Goal: Information Seeking & Learning: Learn about a topic

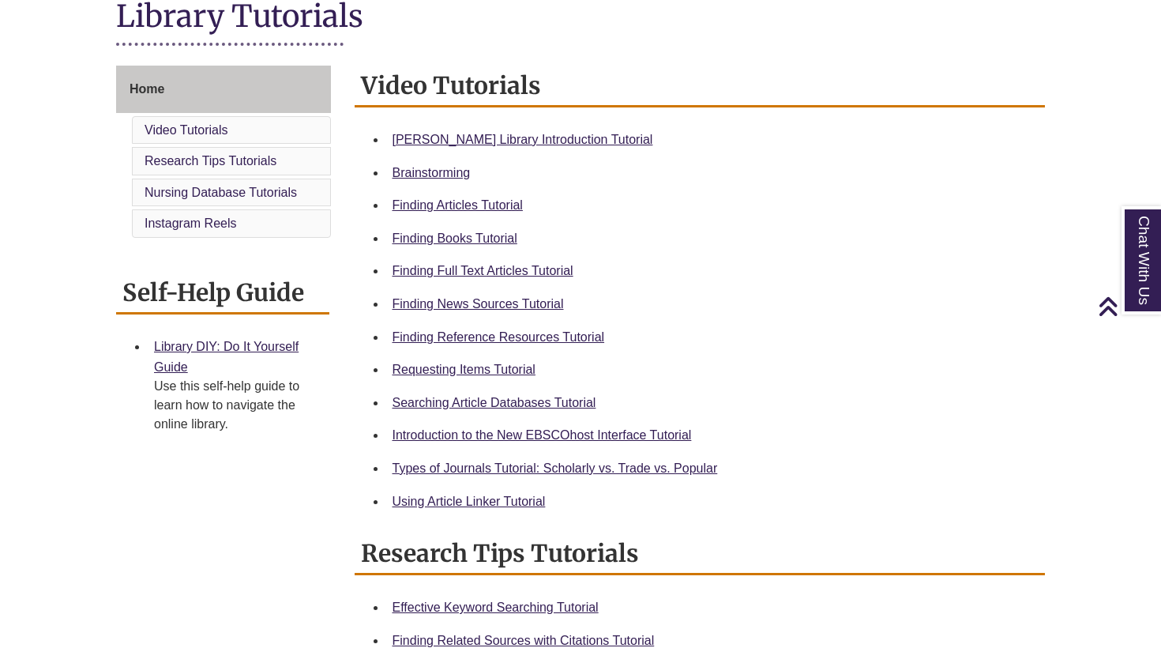
scroll to position [390, 0]
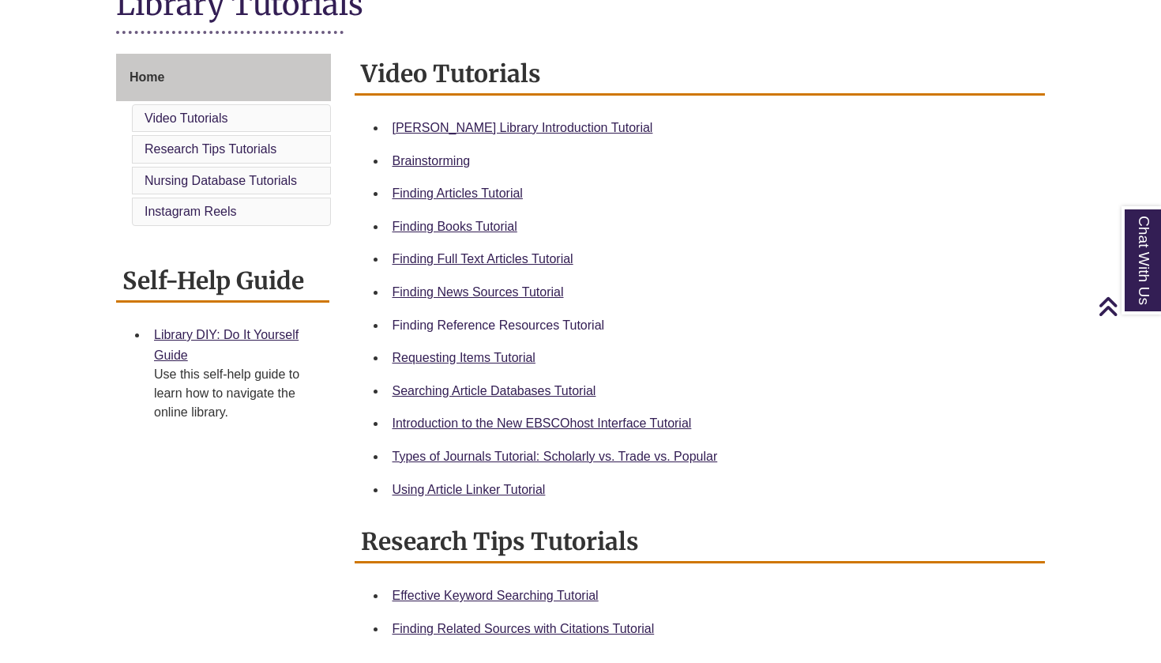
click at [566, 326] on link "Finding Reference Resources Tutorial" at bounding box center [498, 324] width 212 height 13
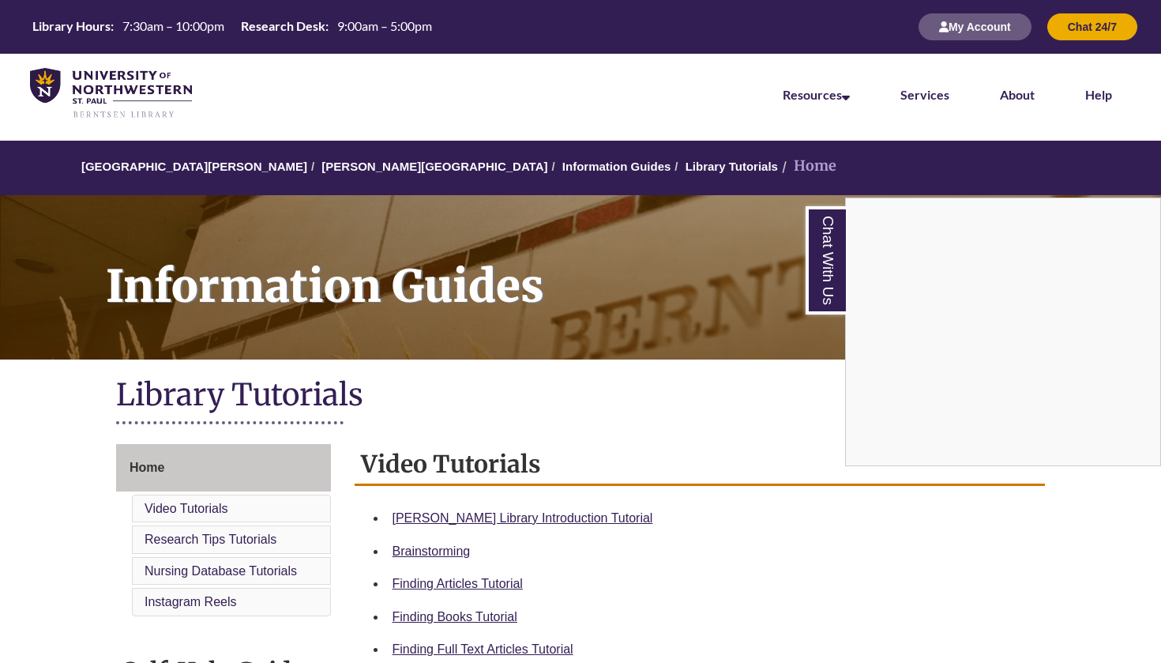
scroll to position [299, 0]
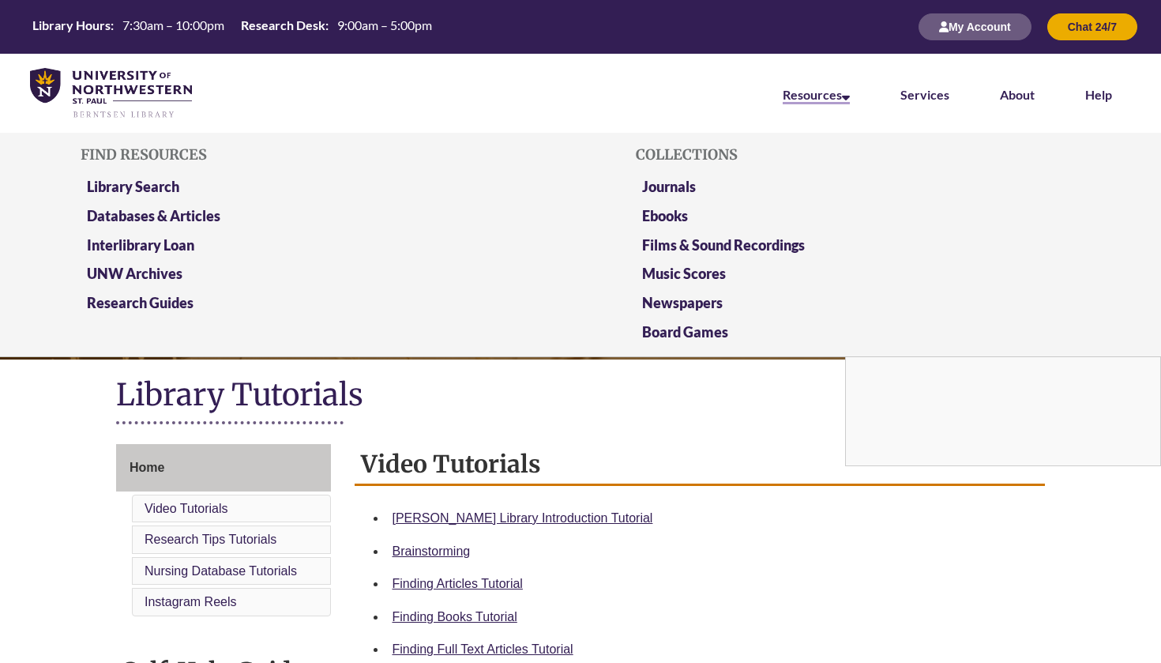
click at [841, 96] on link "Resources" at bounding box center [816, 95] width 67 height 17
click at [817, 93] on link "Resources" at bounding box center [816, 95] width 67 height 17
click at [185, 208] on link "Databases & Articles" at bounding box center [153, 217] width 133 height 20
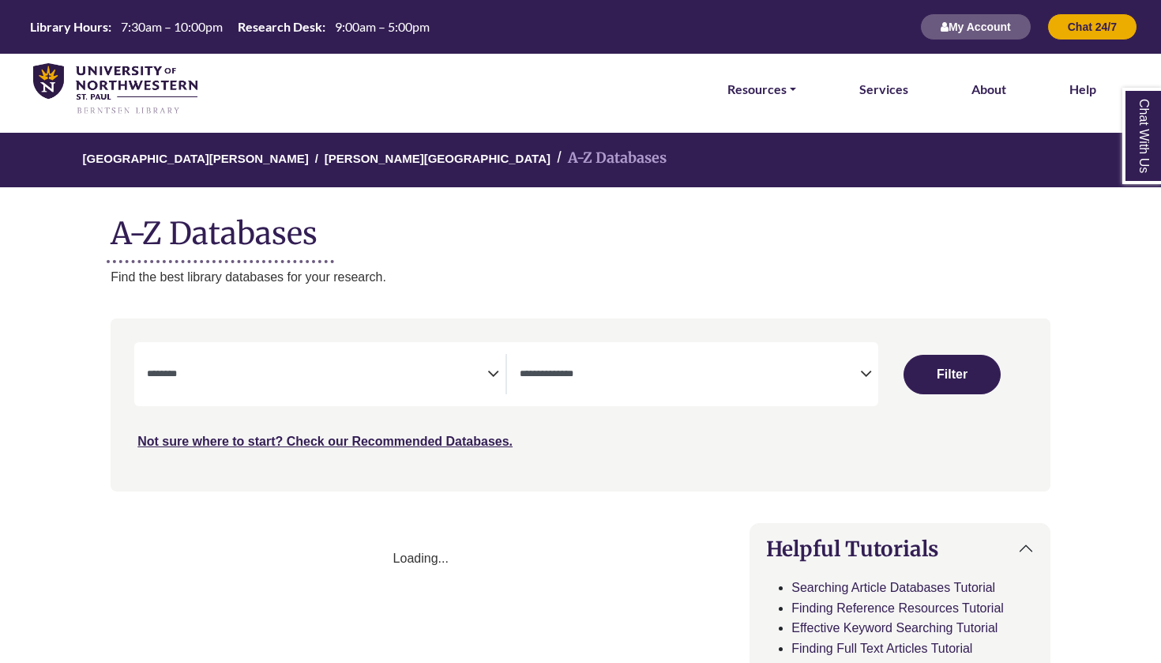
select select "Database Subject Filter"
select select "Database Types Filter"
select select "Database Subject Filter"
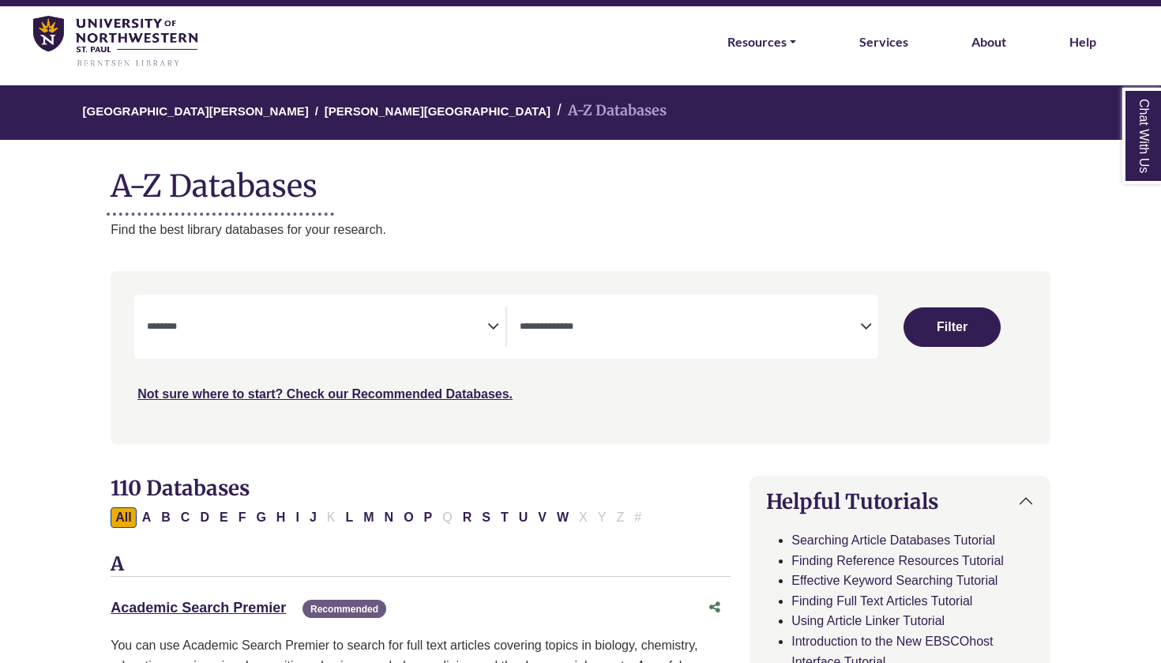
scroll to position [53, 0]
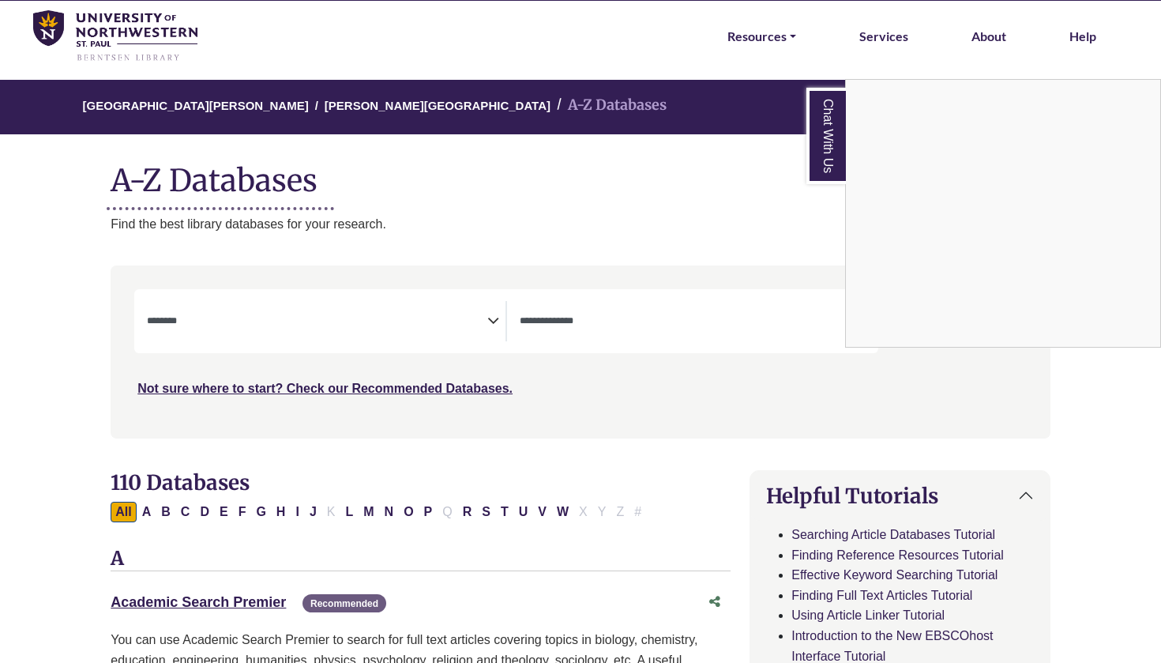
click at [785, 331] on div "Chat With Us" at bounding box center [580, 331] width 1161 height 663
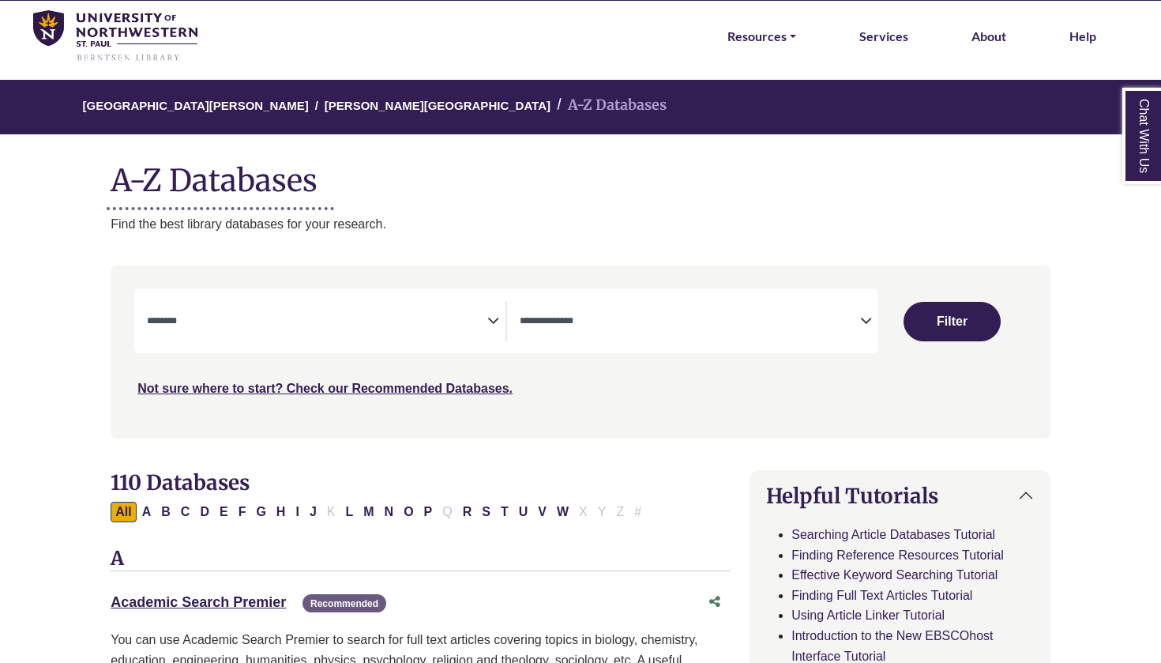
click at [860, 318] on icon "Search filters" at bounding box center [866, 318] width 12 height 24
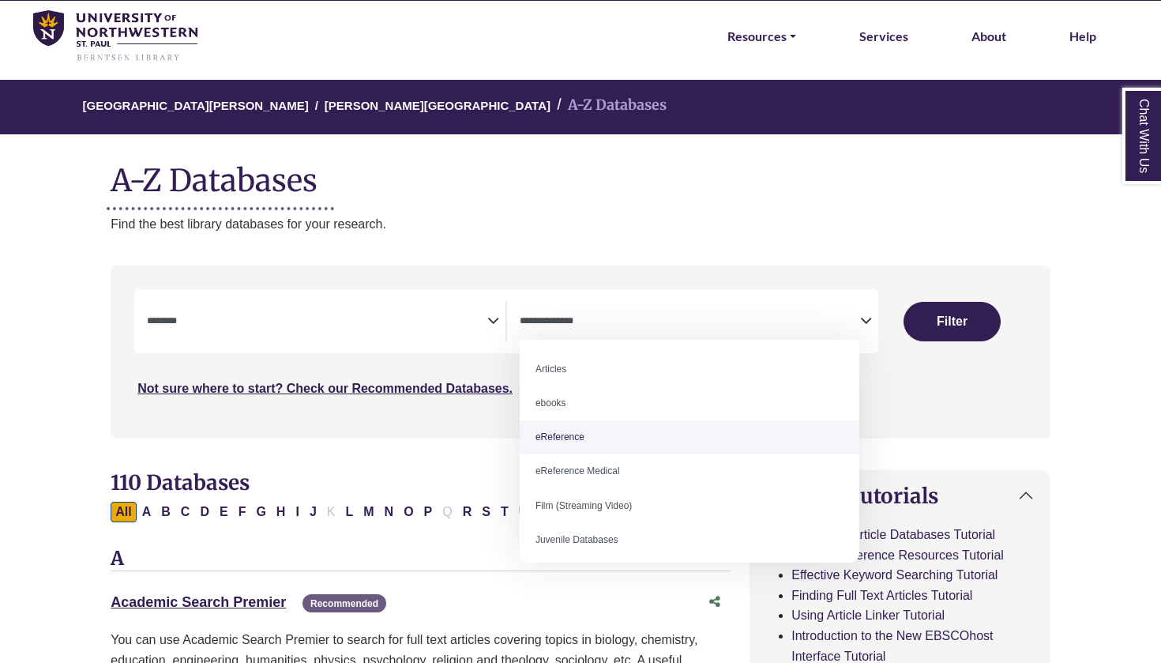
select select "*****"
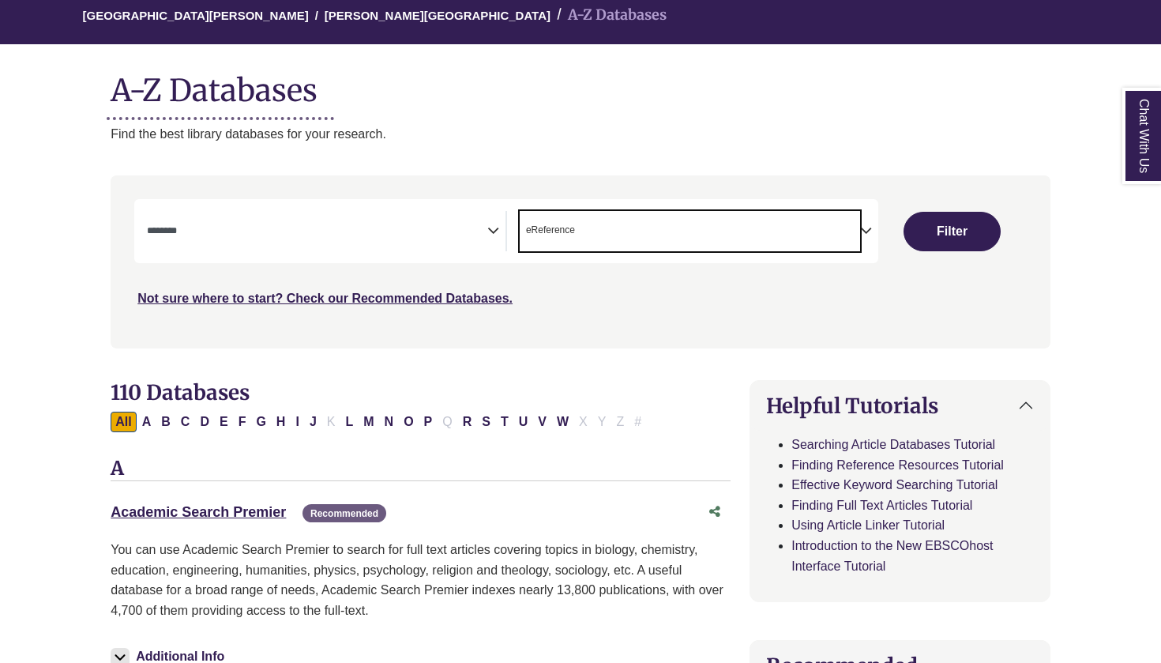
scroll to position [147, 0]
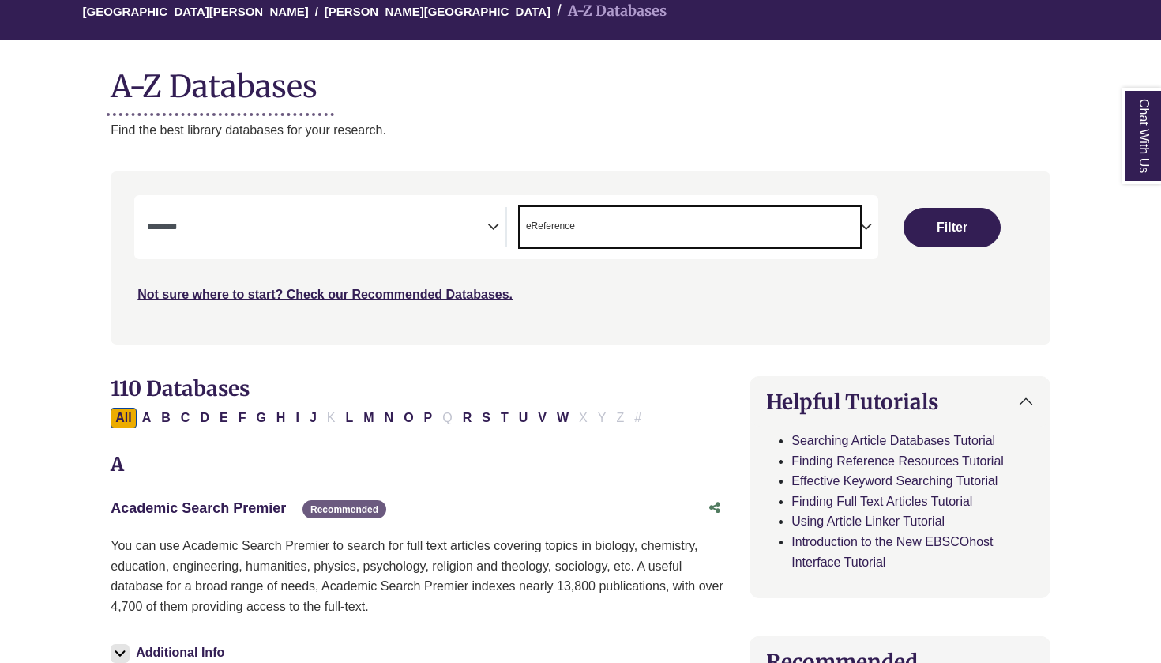
click at [436, 223] on textarea "Search" at bounding box center [317, 228] width 340 height 13
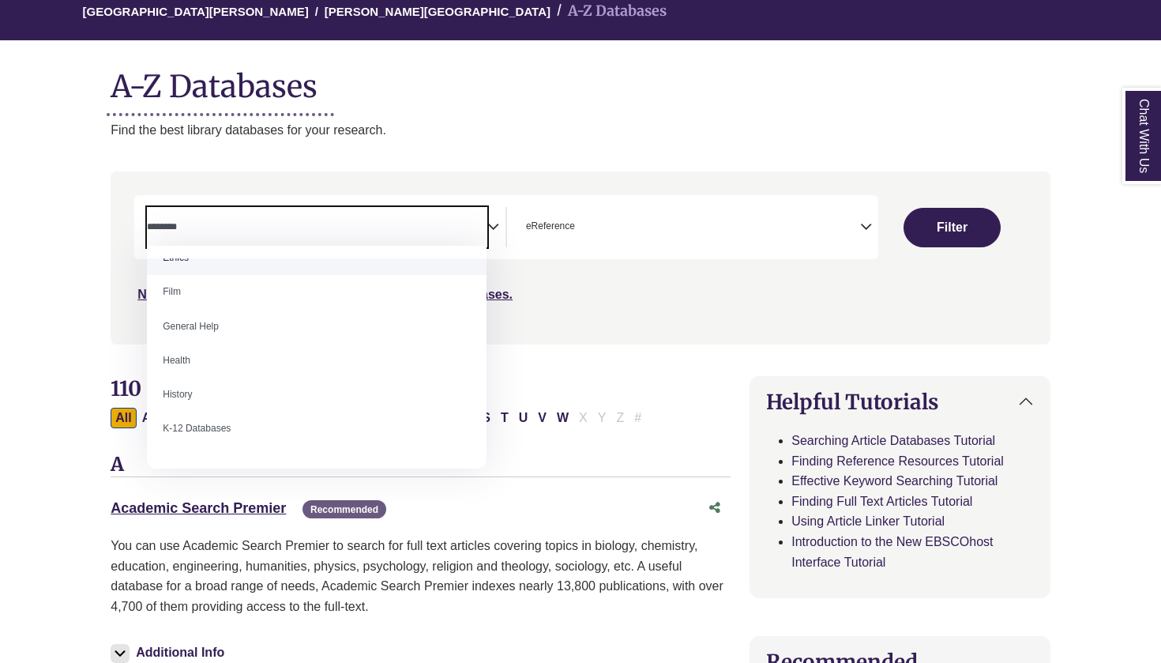
scroll to position [634, 0]
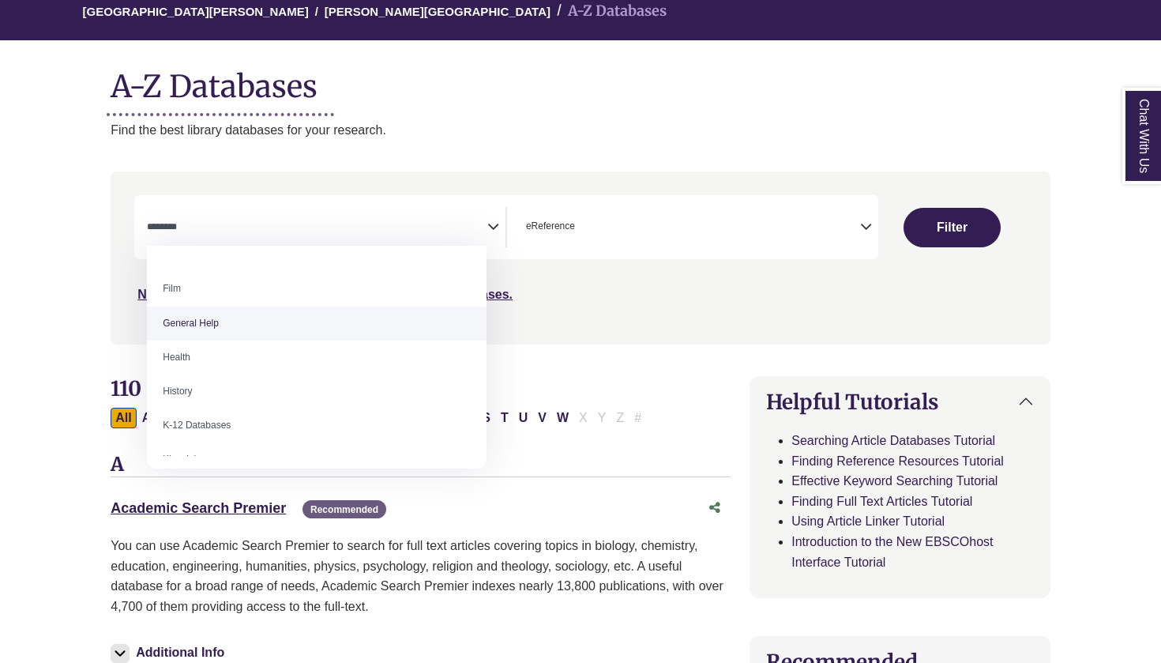
select select "*****"
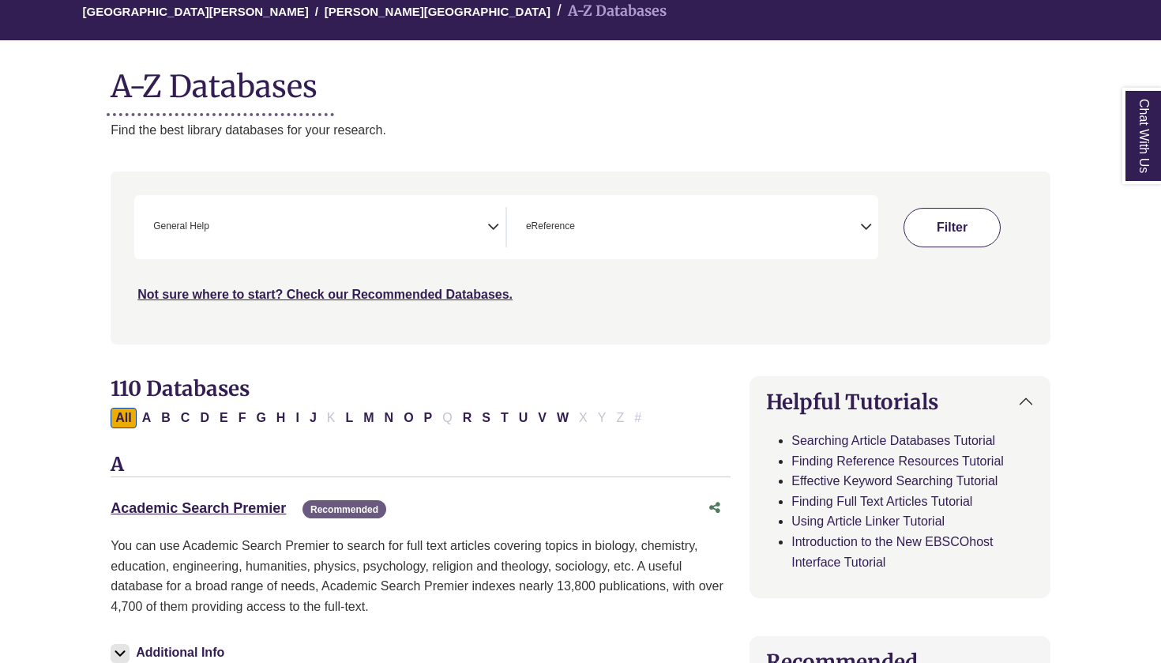
click at [941, 235] on button "Filter" at bounding box center [951, 227] width 97 height 39
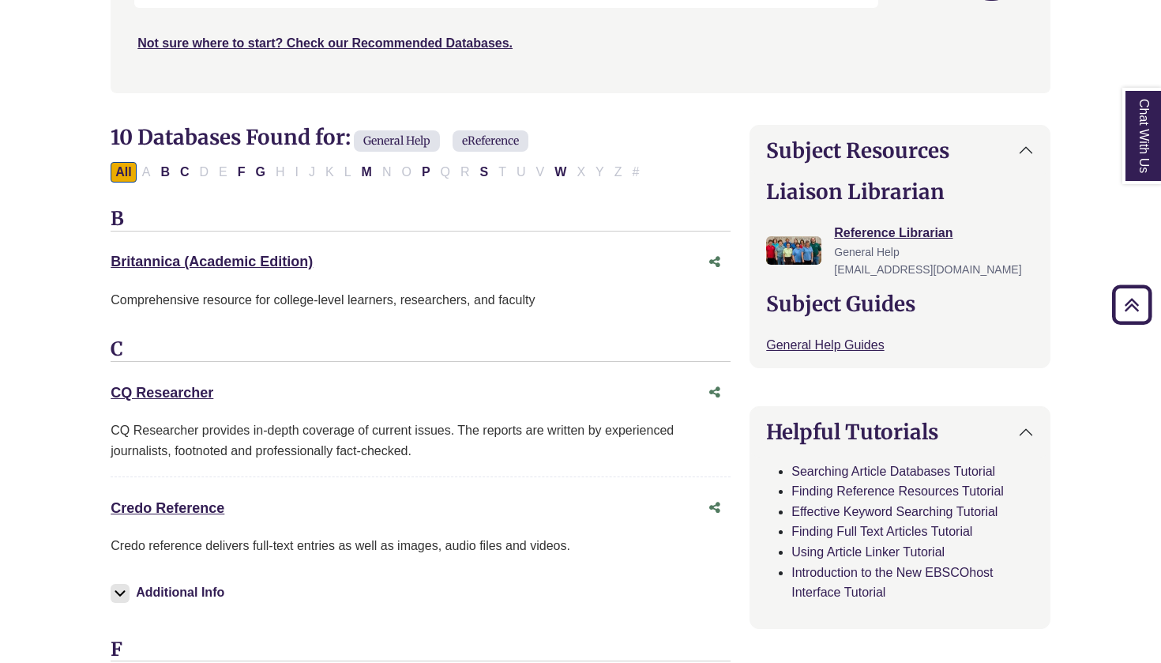
scroll to position [396, 0]
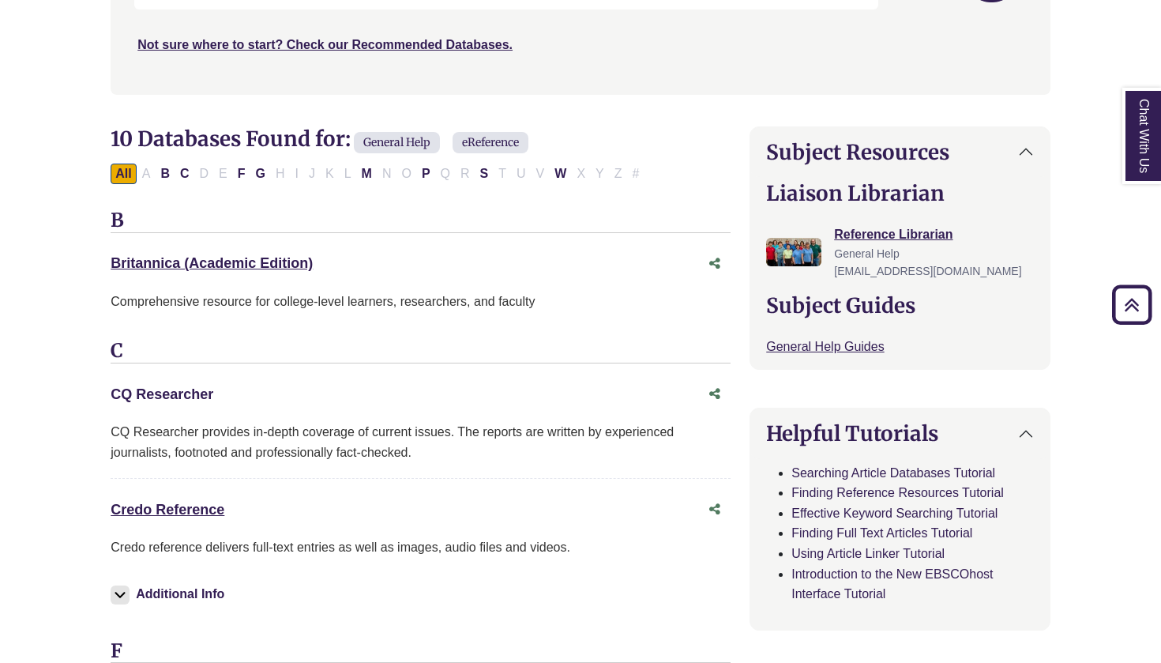
click at [184, 388] on link "CQ Researcher This link opens in a new window" at bounding box center [162, 394] width 103 height 16
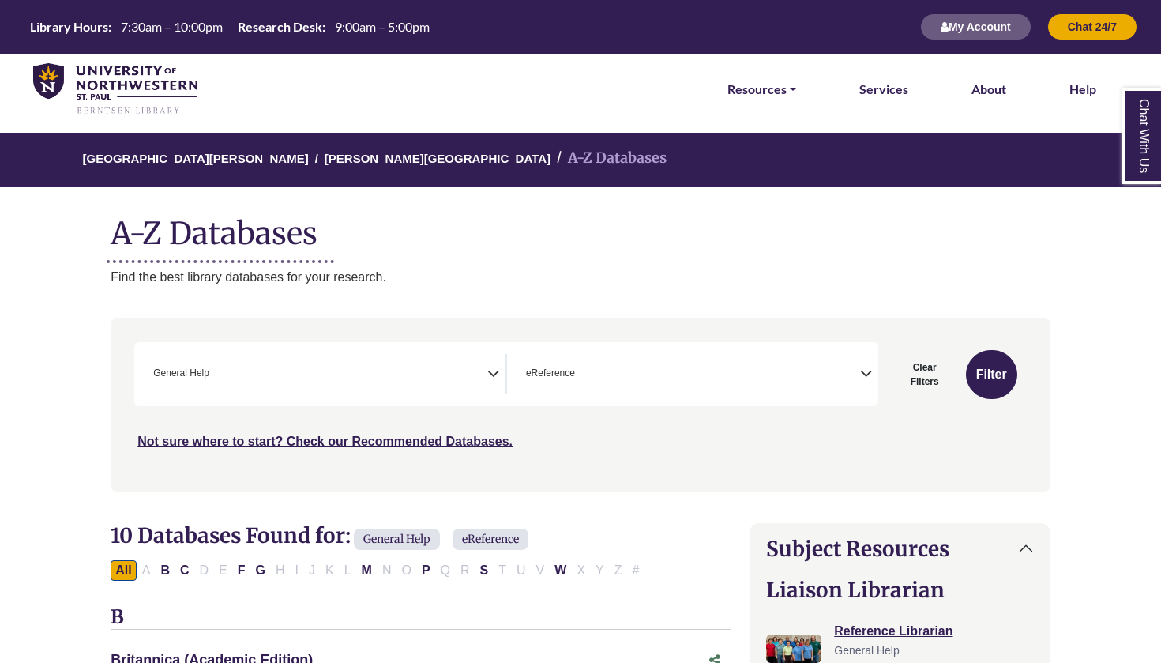
scroll to position [0, 0]
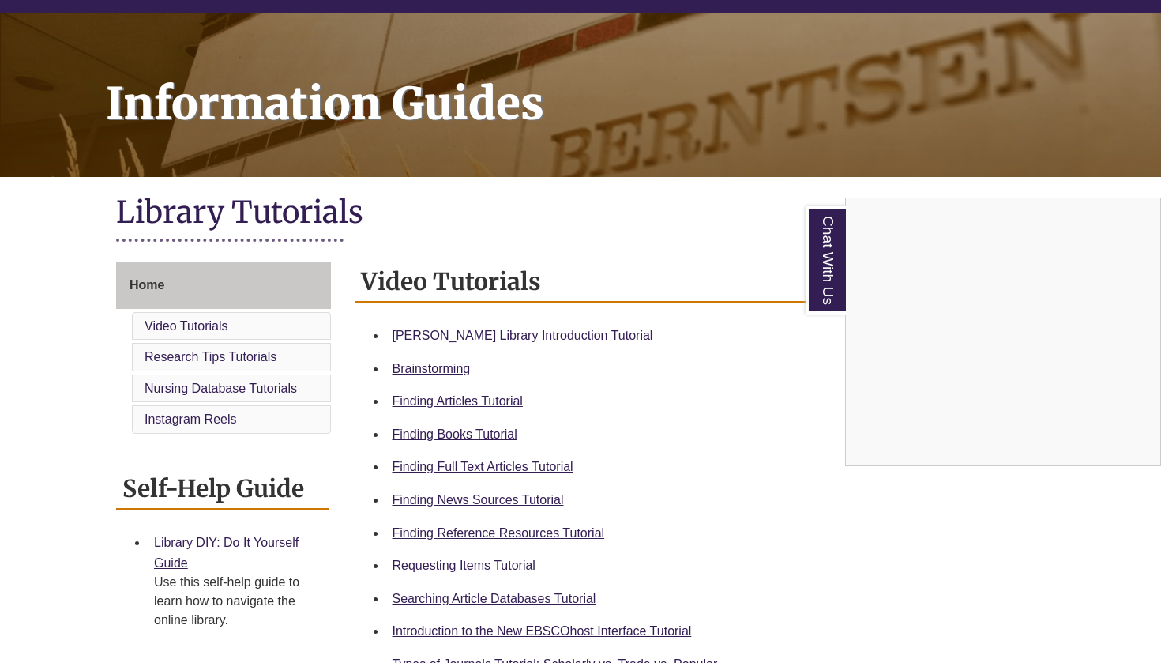
scroll to position [190, 0]
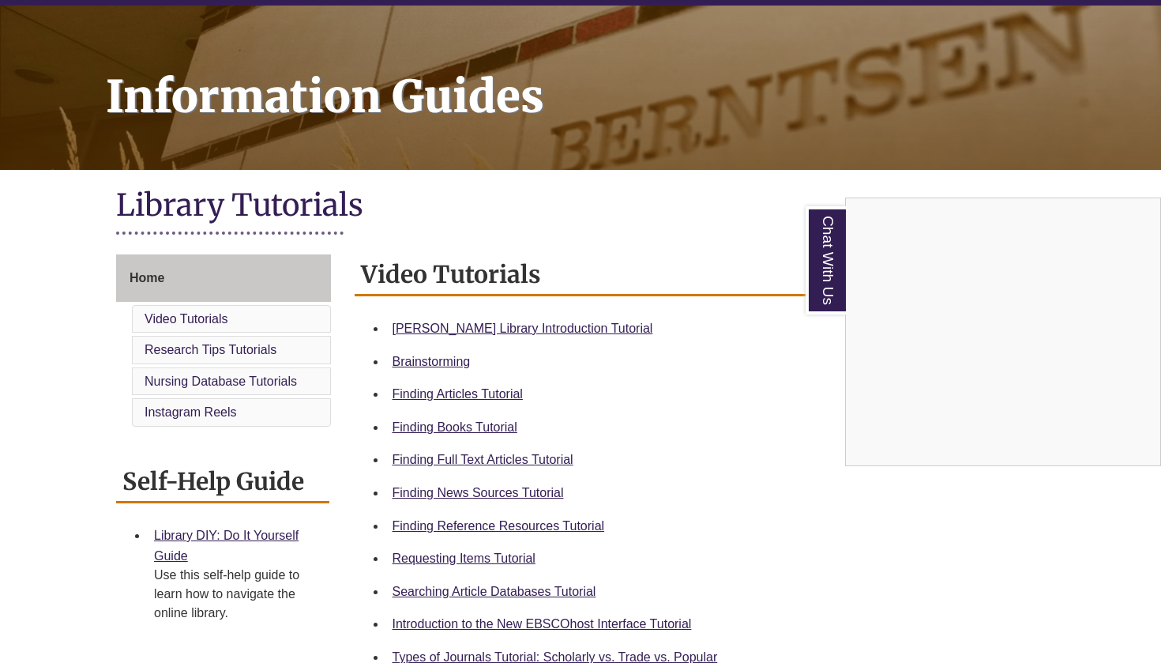
click at [527, 486] on div "Chat With Us" at bounding box center [580, 331] width 1161 height 663
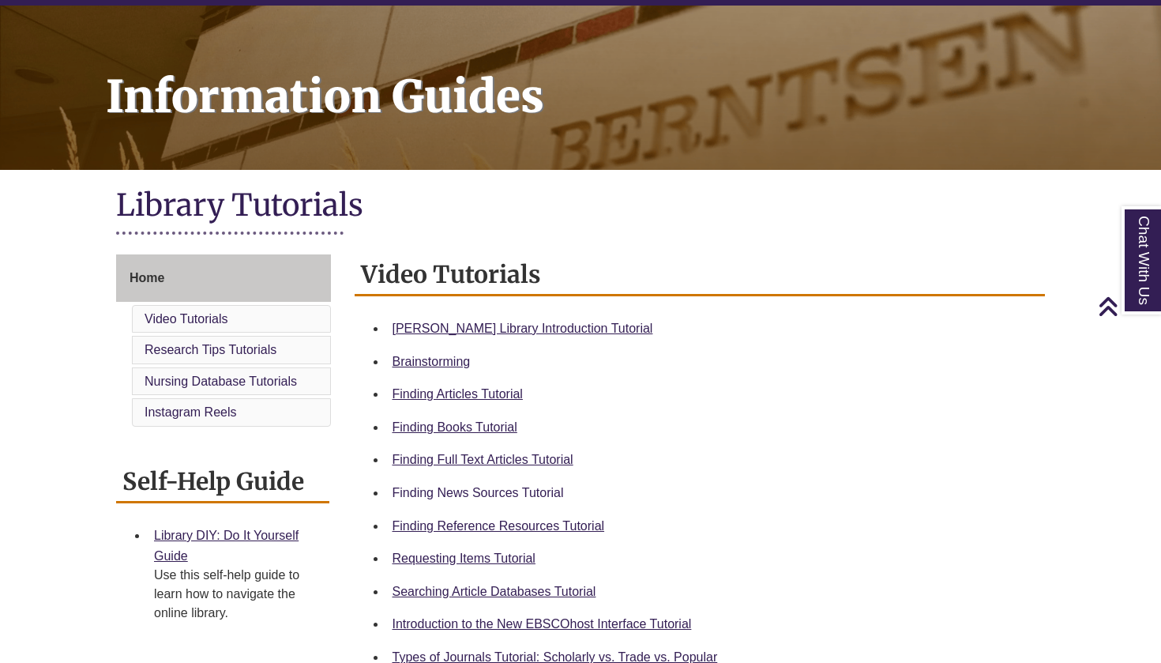
click at [506, 490] on link "Finding News Sources Tutorial" at bounding box center [477, 492] width 171 height 13
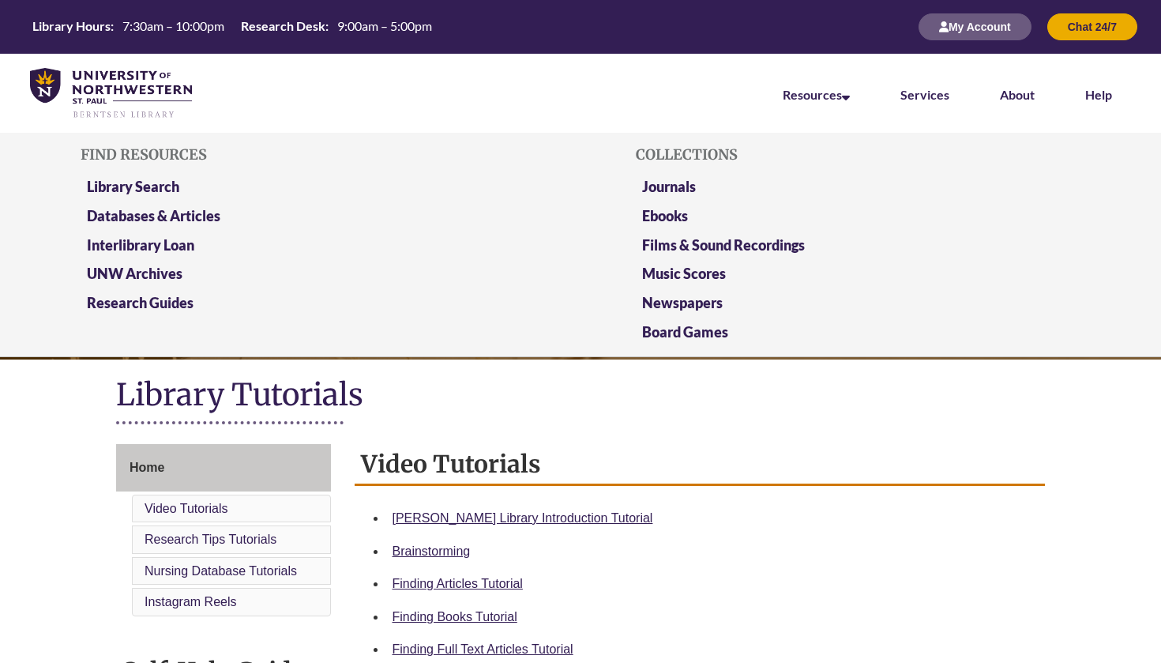
scroll to position [0, 0]
click at [836, 88] on link "Resources" at bounding box center [816, 95] width 67 height 17
click at [161, 182] on link "Library Search" at bounding box center [133, 188] width 92 height 20
